Goal: Task Accomplishment & Management: Use online tool/utility

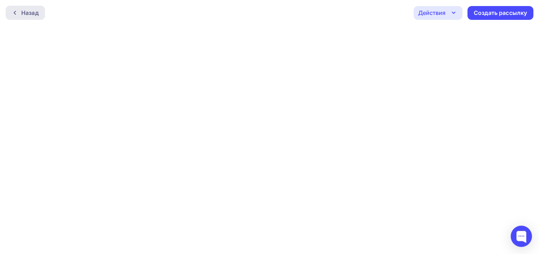
click at [18, 10] on div at bounding box center [16, 13] width 9 height 6
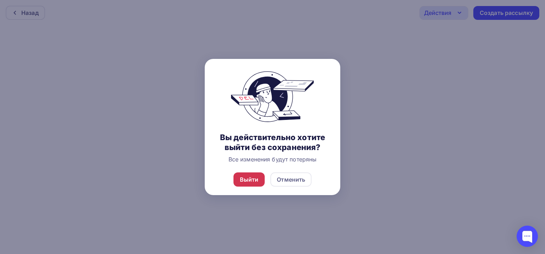
click at [254, 183] on div "Выйти" at bounding box center [249, 179] width 19 height 9
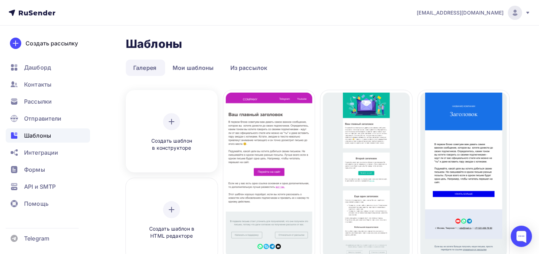
click at [191, 147] on span "Создать шаблон в конструкторе" at bounding box center [171, 144] width 67 height 15
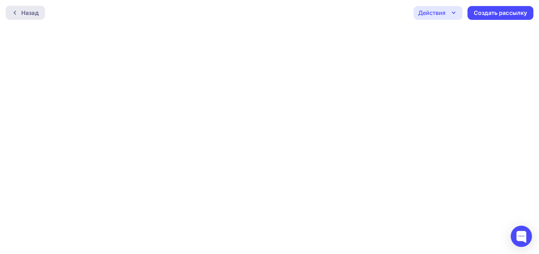
click at [15, 12] on icon at bounding box center [15, 13] width 6 height 6
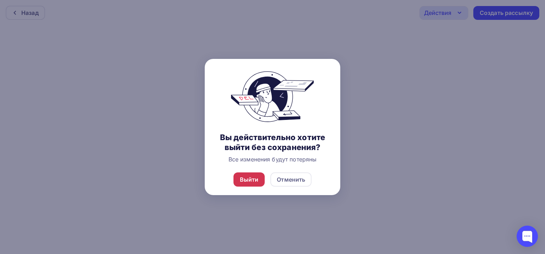
click at [255, 181] on div "Выйти" at bounding box center [249, 179] width 19 height 9
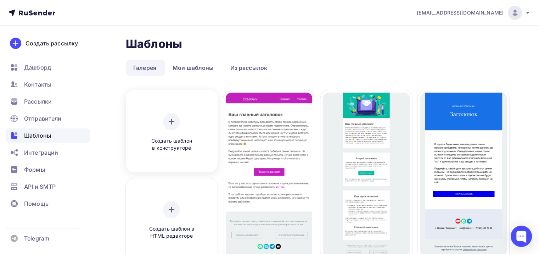
click at [171, 129] on div at bounding box center [171, 121] width 17 height 17
click at [167, 126] on div at bounding box center [171, 121] width 17 height 17
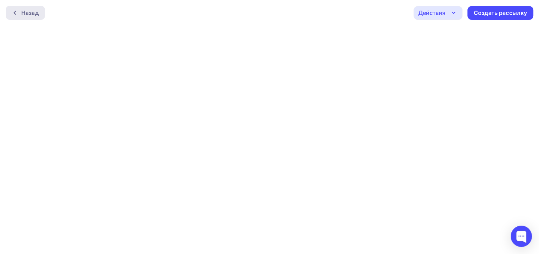
click at [28, 11] on div "Назад" at bounding box center [29, 13] width 17 height 9
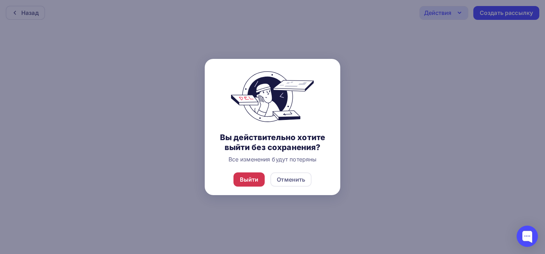
click at [248, 179] on div "Выйти" at bounding box center [249, 179] width 19 height 9
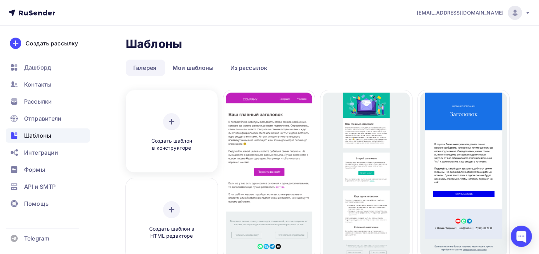
click at [153, 134] on div "Создать шаблон в конструкторе" at bounding box center [171, 132] width 67 height 39
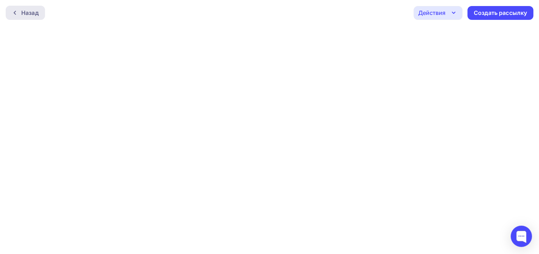
click at [30, 17] on div "Назад" at bounding box center [25, 13] width 39 height 14
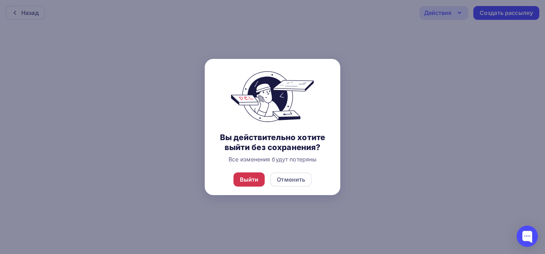
click at [245, 176] on div "Выйти" at bounding box center [249, 179] width 19 height 9
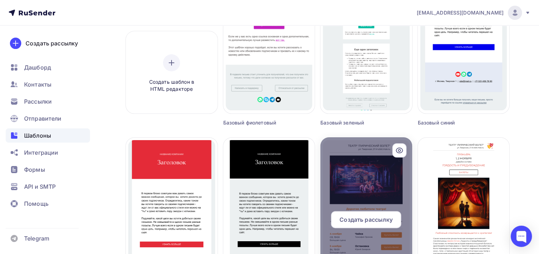
scroll to position [177, 0]
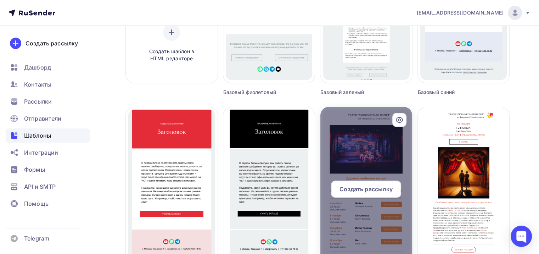
click at [366, 167] on div at bounding box center [367, 192] width 92 height 170
click at [399, 118] on icon at bounding box center [399, 120] width 9 height 9
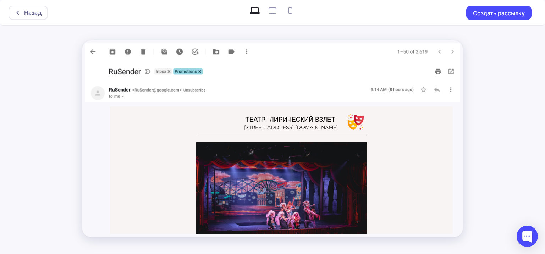
click at [91, 50] on img at bounding box center [272, 51] width 374 height 17
click at [92, 52] on img at bounding box center [272, 51] width 374 height 17
click at [35, 14] on div "Назад" at bounding box center [32, 13] width 17 height 9
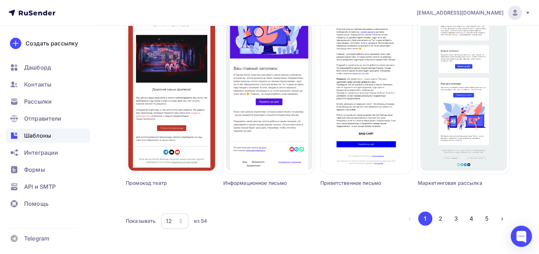
scroll to position [488, 0]
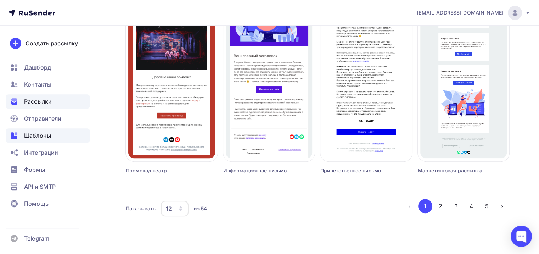
click at [31, 102] on span "Рассылки" at bounding box center [38, 101] width 28 height 9
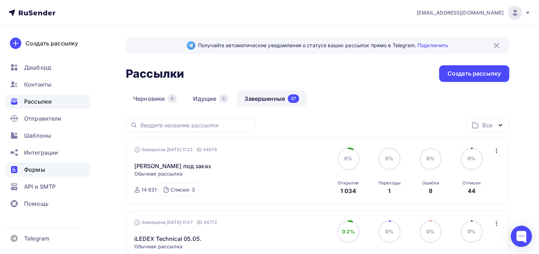
click at [38, 168] on span "Формы" at bounding box center [34, 169] width 21 height 9
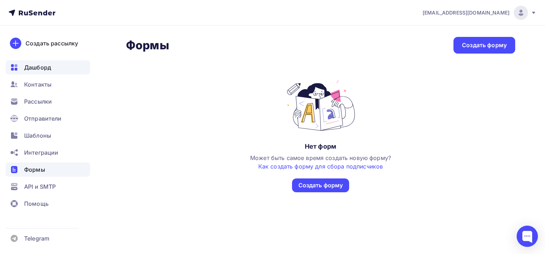
click at [45, 70] on span "Дашборд" at bounding box center [37, 67] width 27 height 9
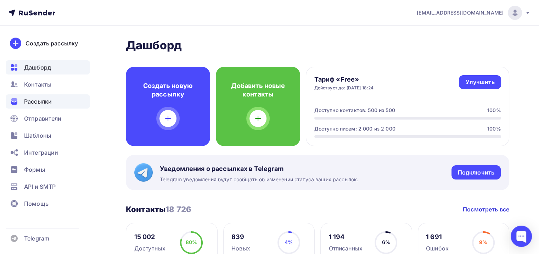
click at [34, 101] on span "Рассылки" at bounding box center [38, 101] width 28 height 9
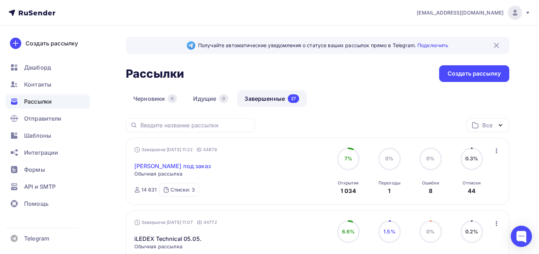
click at [166, 166] on link "[PERSON_NAME] под заказ" at bounding box center [172, 166] width 77 height 9
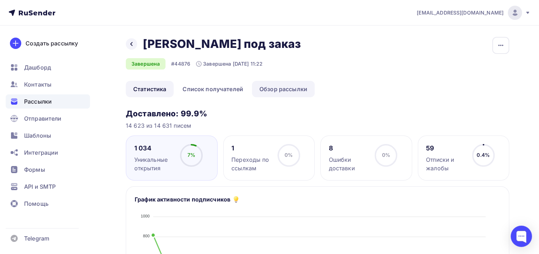
click at [288, 90] on link "Обзор рассылки" at bounding box center [283, 89] width 63 height 16
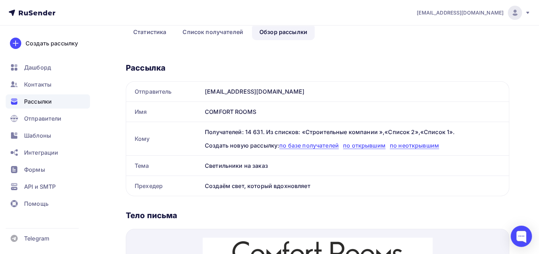
scroll to position [14, 0]
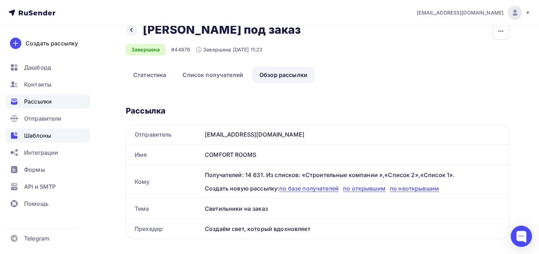
click at [44, 138] on span "Шаблоны" at bounding box center [37, 135] width 27 height 9
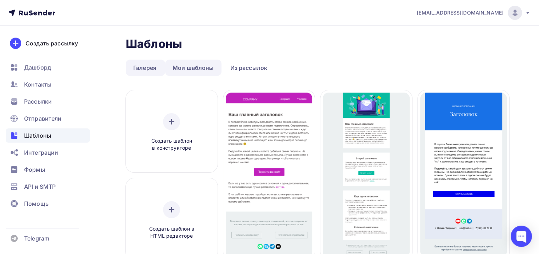
click at [195, 68] on link "Мои шаблоны" at bounding box center [193, 68] width 56 height 16
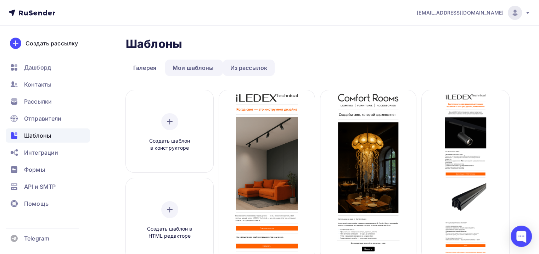
click at [243, 66] on link "Из рассылок" at bounding box center [249, 68] width 52 height 16
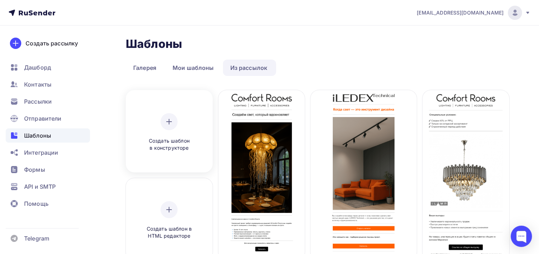
click at [167, 130] on div "Создать шаблон в конструкторе" at bounding box center [168, 132] width 67 height 39
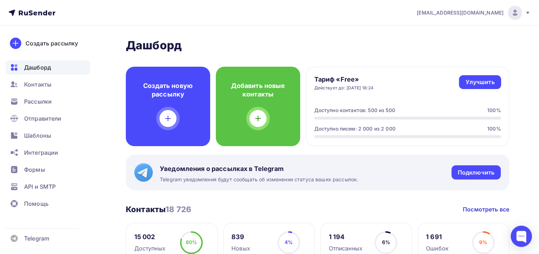
drag, startPoint x: 62, startPoint y: 15, endPoint x: 26, endPoint y: 14, distance: 36.5
click at [26, 14] on nav "design@comfortrooms.ru Аккаунт Тарифы Выйти Создать рассылку Дашборд Контакты Р…" at bounding box center [269, 13] width 539 height 26
click at [43, 103] on span "Рассылки" at bounding box center [38, 101] width 28 height 9
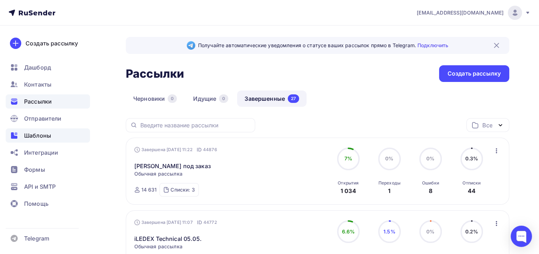
click at [48, 135] on span "Шаблоны" at bounding box center [37, 135] width 27 height 9
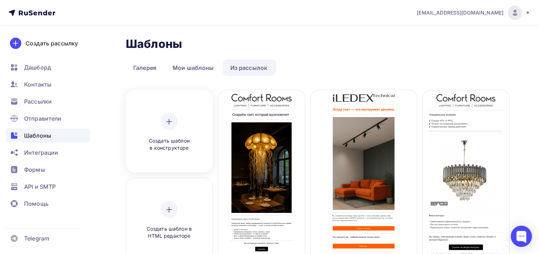
click at [170, 118] on icon at bounding box center [169, 121] width 9 height 9
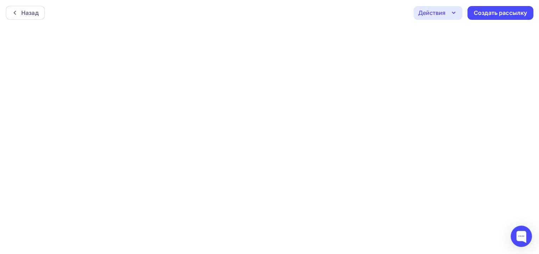
click at [450, 13] on icon "button" at bounding box center [454, 13] width 9 height 9
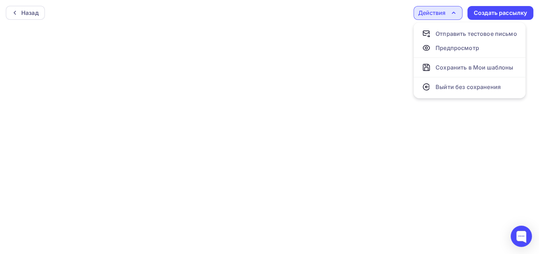
click at [397, 16] on div "Назад Действия Отправить тестовое письмо Предпросмотр Сохранить в Мои шаблоны В…" at bounding box center [269, 13] width 539 height 26
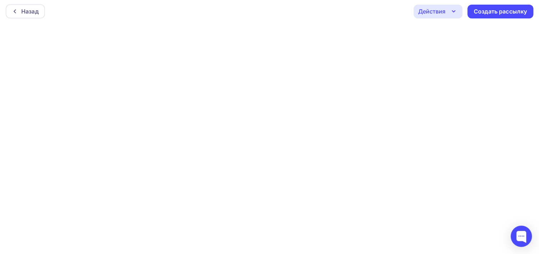
scroll to position [1, 0]
